Goal: Task Accomplishment & Management: Use online tool/utility

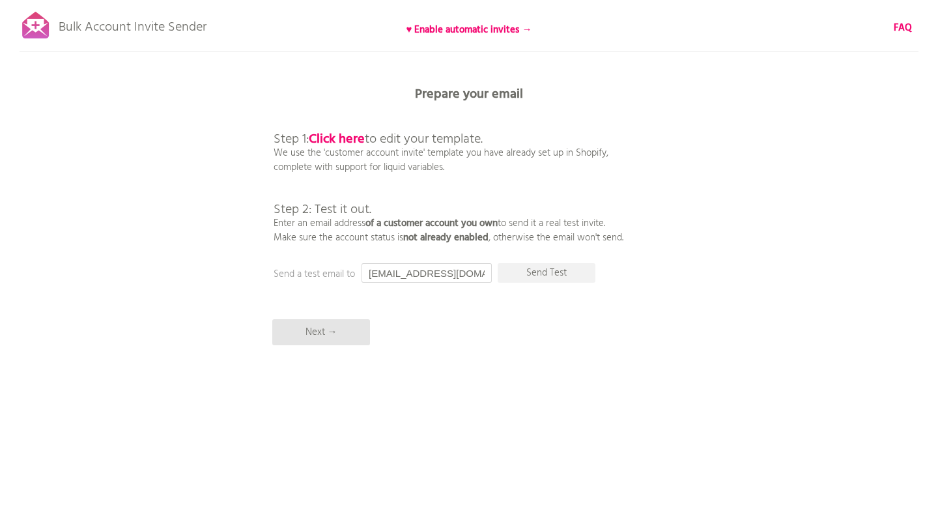
click at [460, 277] on input "[EMAIL_ADDRESS][DOMAIN_NAME]" at bounding box center [426, 273] width 130 height 20
type input "[EMAIL_ADDRESS][DOMAIN_NAME]"
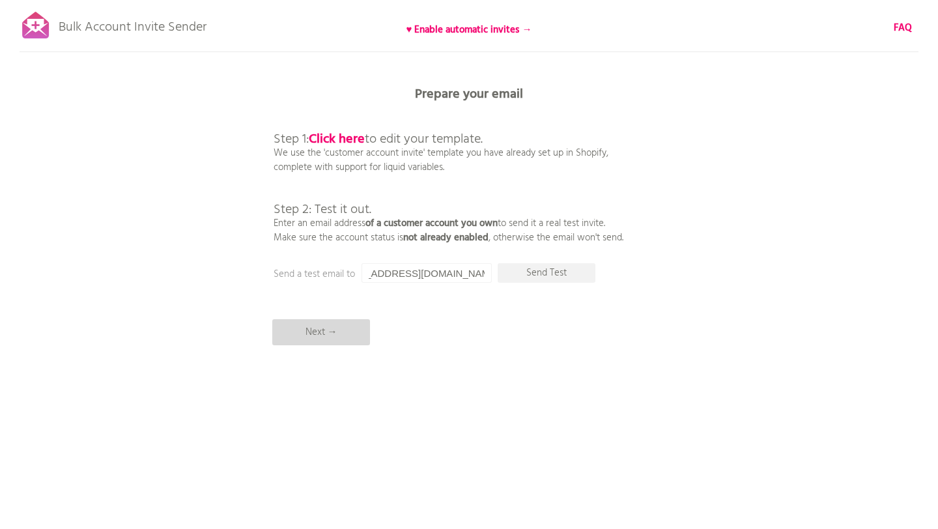
click at [324, 330] on p "Next →" at bounding box center [321, 332] width 98 height 26
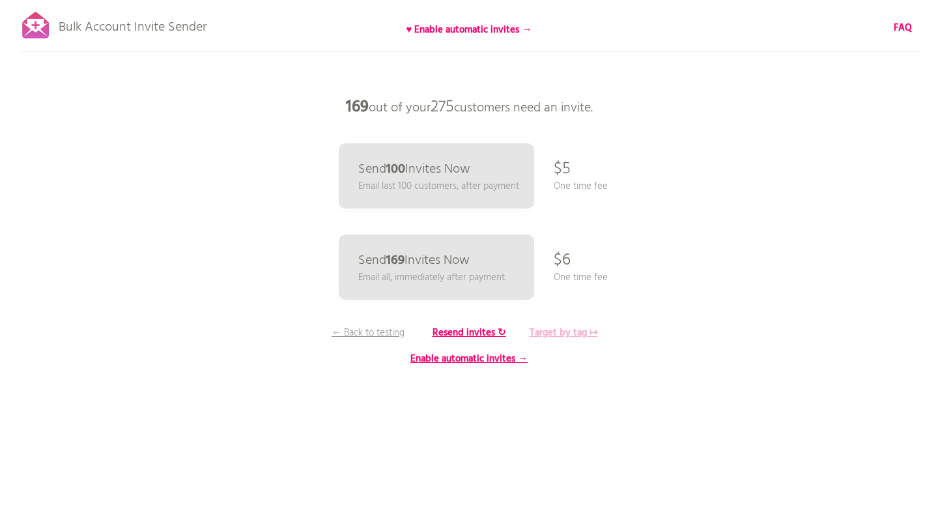
click at [559, 331] on b "Target by tag ↦" at bounding box center [563, 333] width 68 height 16
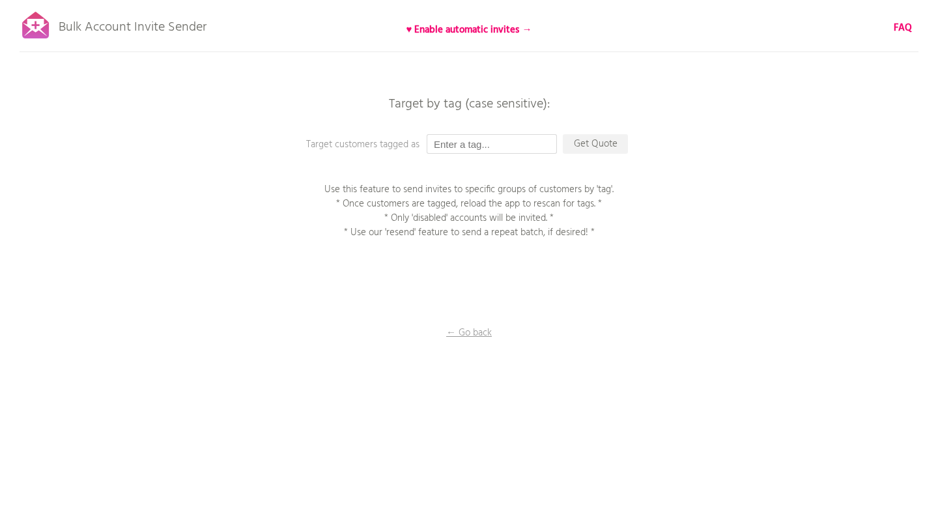
click at [502, 144] on input "text" at bounding box center [492, 144] width 130 height 20
click at [584, 153] on p "Get Quote" at bounding box center [595, 144] width 65 height 20
click at [594, 141] on p "Get Quote" at bounding box center [595, 144] width 65 height 20
click at [481, 141] on input "text" at bounding box center [492, 144] width 130 height 20
click at [548, 203] on p "Use this feature to send invites to specific groups of customers by 'tag'. * On…" at bounding box center [469, 210] width 326 height 57
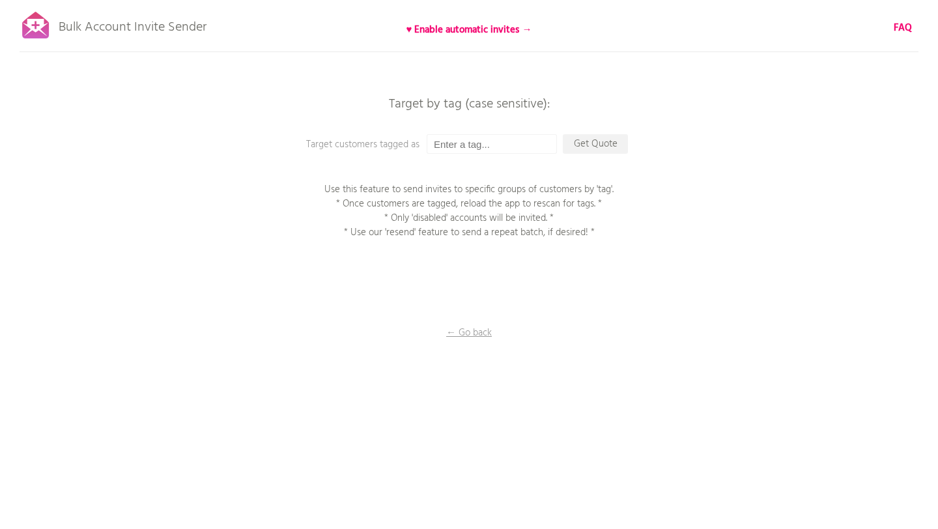
click at [548, 203] on p "Use this feature to send invites to specific groups of customers by 'tag'. * On…" at bounding box center [469, 210] width 326 height 57
click at [335, 212] on div at bounding box center [335, 212] width 0 height 0
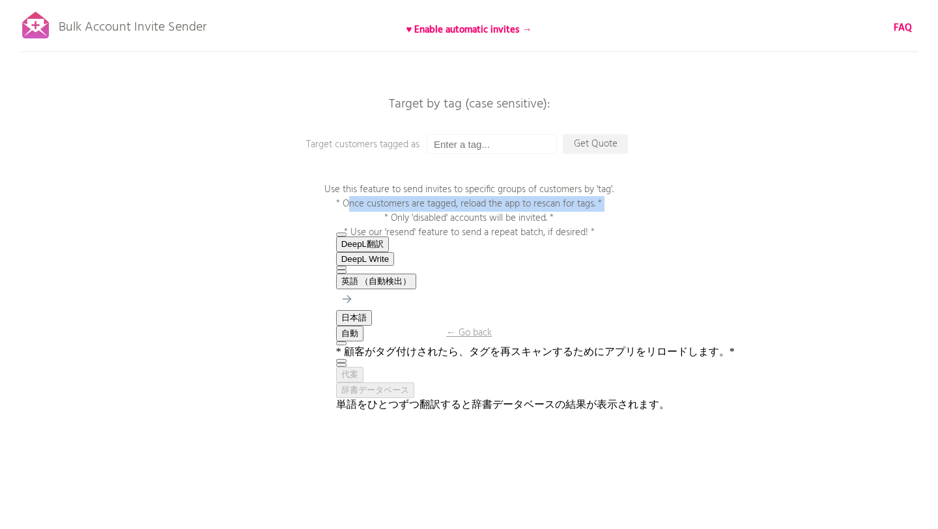
click at [647, 187] on div "Bulk Account Invite Sender ♥ Enable automatic invites → FAQ Synced all customer…" at bounding box center [469, 228] width 938 height 456
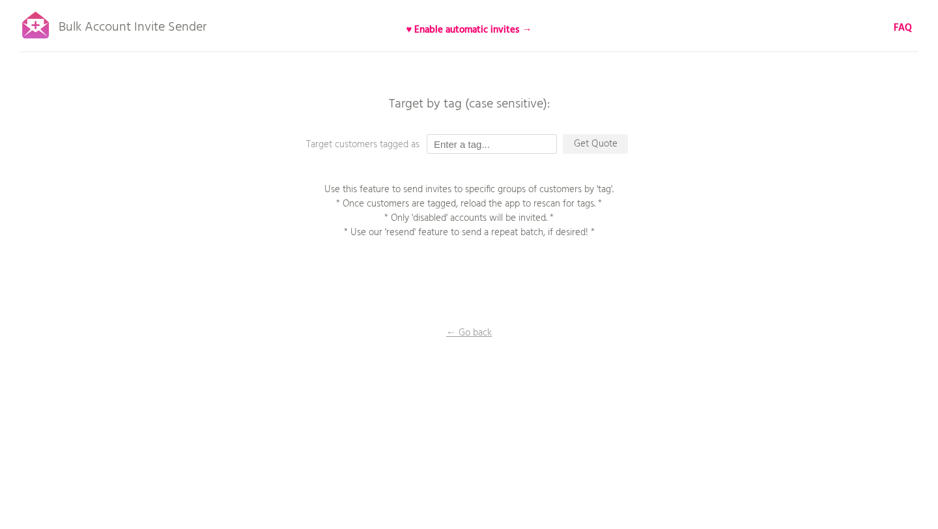
click at [505, 145] on input "text" at bounding box center [492, 144] width 130 height 20
click at [507, 137] on input "text" at bounding box center [492, 144] width 130 height 20
click at [577, 145] on p "Get Quote" at bounding box center [595, 144] width 65 height 20
click at [509, 142] on input "text" at bounding box center [492, 144] width 130 height 20
click at [460, 149] on input "text" at bounding box center [492, 144] width 130 height 20
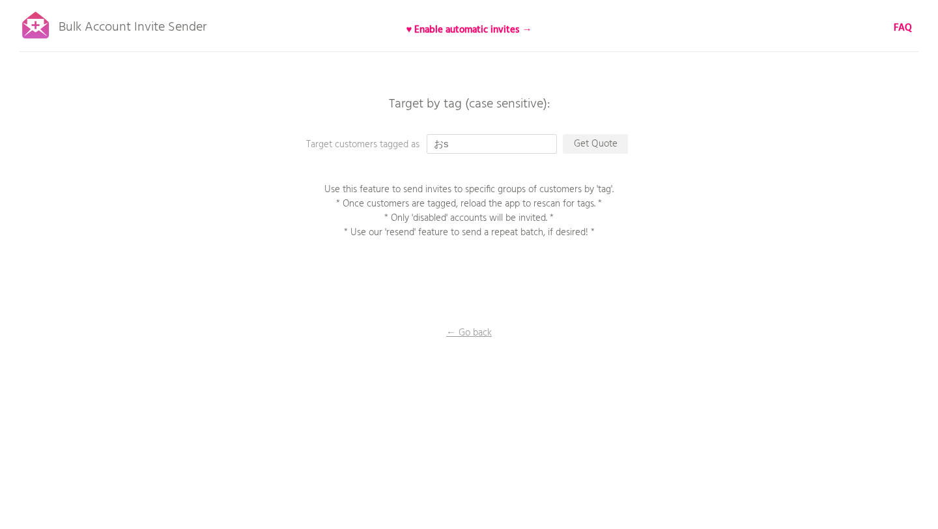
type input "お"
paste input "おせち"
type input "おせち"
click at [625, 171] on div "Bulk Account Invite Sender ♥ Enable automatic invites → FAQ Synced all customer…" at bounding box center [469, 228] width 938 height 456
click at [603, 142] on p "Get Quote" at bounding box center [595, 144] width 65 height 20
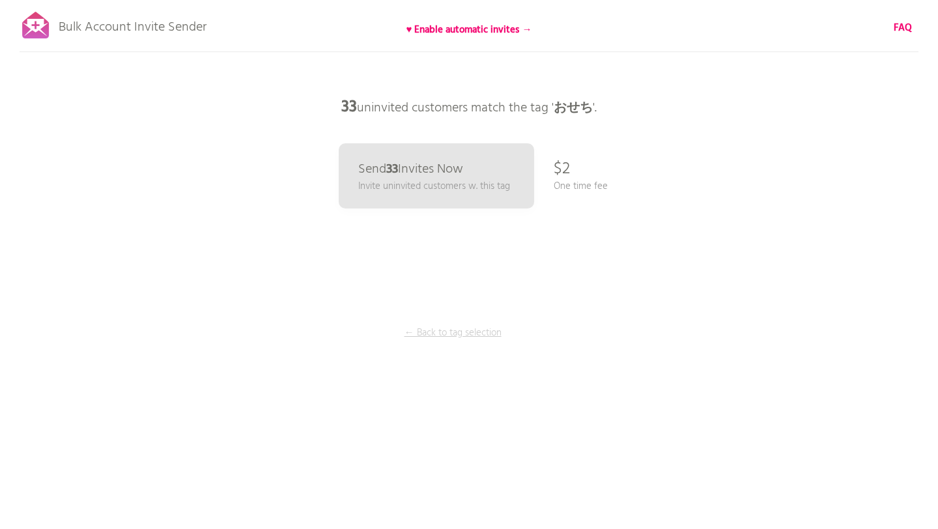
click at [457, 333] on p "← Back to tag selection" at bounding box center [453, 333] width 98 height 14
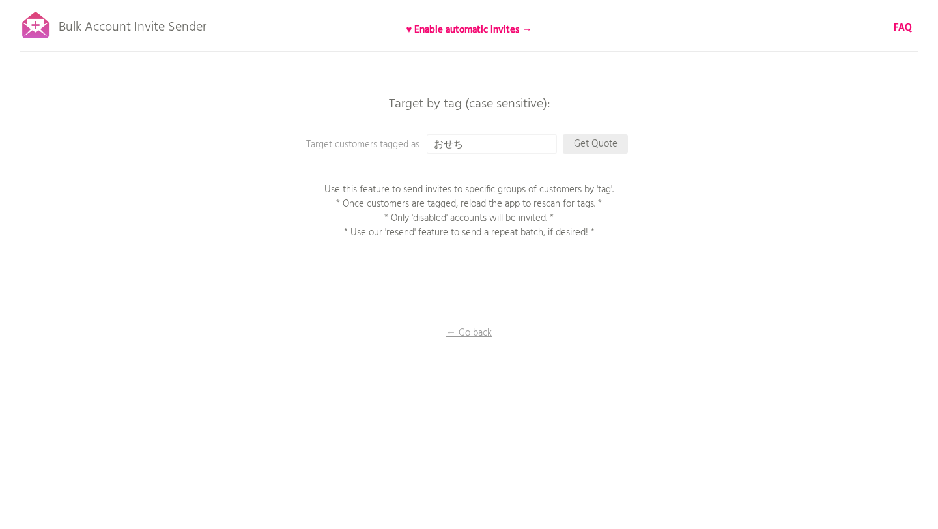
click at [592, 147] on p "Get Quote" at bounding box center [595, 144] width 65 height 20
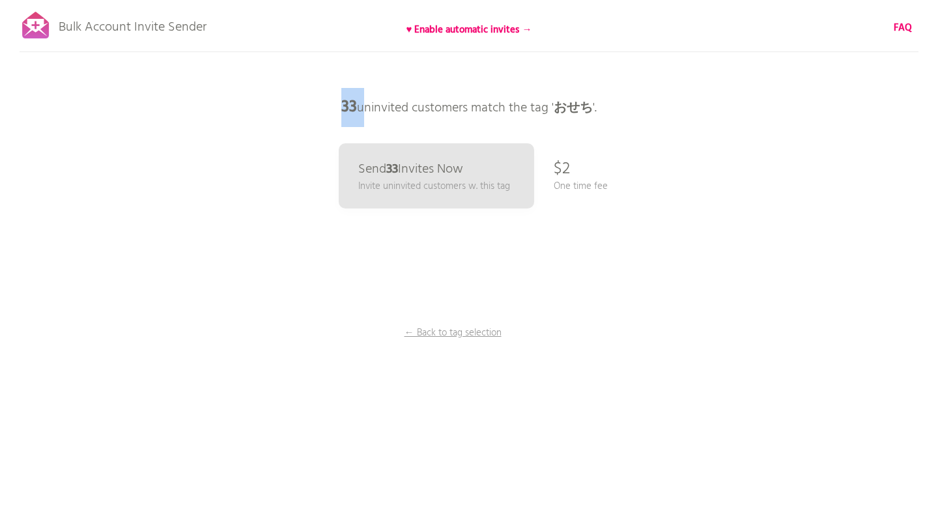
drag, startPoint x: 358, startPoint y: 107, endPoint x: 341, endPoint y: 107, distance: 16.3
click at [341, 107] on p "33 uninvited customers match the tag ' おせち '." at bounding box center [469, 107] width 391 height 39
click at [153, 98] on div "Bulk Account Invite Sender ♥ Enable automatic invites → FAQ Synced all customer…" at bounding box center [469, 228] width 938 height 456
click at [867, 206] on div "Bulk Account Invite Sender ♥ Enable automatic invites → FAQ Synced all customer…" at bounding box center [469, 228] width 938 height 456
click at [470, 333] on p "← Back to tag selection" at bounding box center [453, 333] width 98 height 14
